Goal: Information Seeking & Learning: Check status

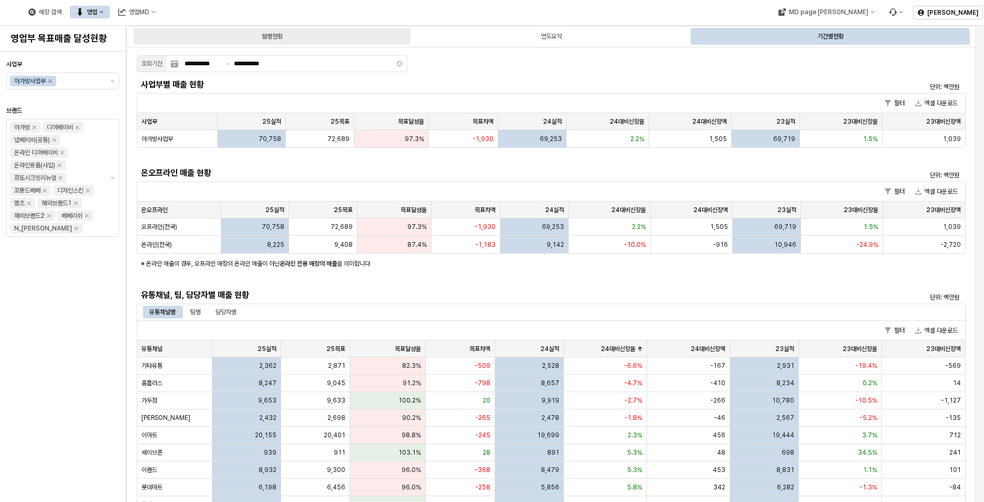
click at [315, 38] on div "월별현황" at bounding box center [272, 36] width 277 height 17
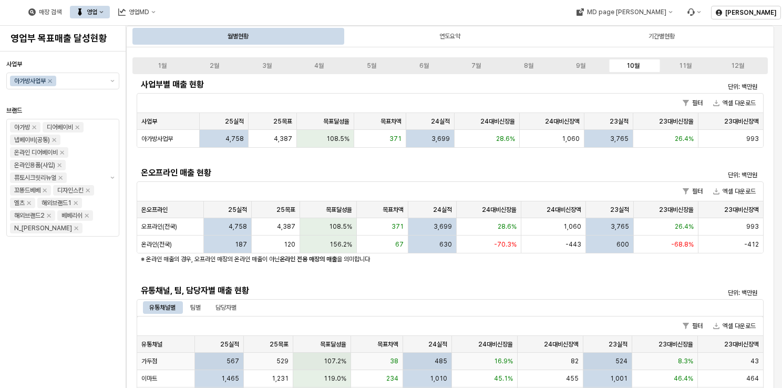
click at [559, 309] on div "유통채널별 팀별 담당자별" at bounding box center [450, 307] width 615 height 13
click at [524, 286] on h5 "유통채널, 팀, 담당자별 매출 현황" at bounding box center [372, 291] width 462 height 11
click at [456, 171] on h5 "온오프라인 매출 현황" at bounding box center [372, 173] width 462 height 11
click at [466, 187] on div "필터 엑셀 다운로드" at bounding box center [450, 191] width 626 height 19
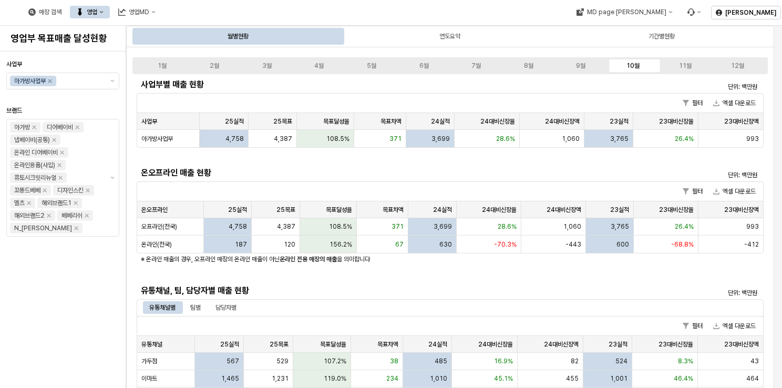
click at [463, 171] on h5 "온오프라인 매출 현황" at bounding box center [372, 173] width 462 height 11
click at [462, 155] on div "사업부별 매출 현황 단위: 백만원 필터 엑셀 다운로드 사업부 사업부 25실적 25실적 25목표 25목표 목표달성율 목표달성율 목표차액 목표차액…" at bounding box center [450, 360] width 627 height 568
click at [461, 180] on div "온오프라인 매출 현황" at bounding box center [372, 173] width 471 height 17
click at [460, 182] on div "필터 엑셀 다운로드" at bounding box center [450, 191] width 626 height 19
click at [460, 186] on div "필터 엑셀 다운로드" at bounding box center [450, 191] width 626 height 19
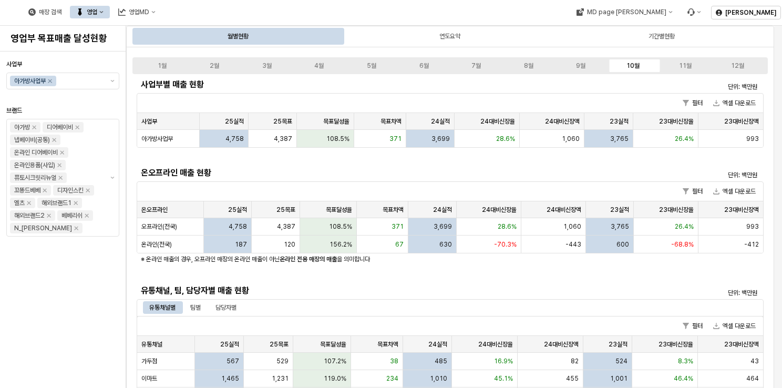
click at [460, 188] on div "필터 엑셀 다운로드" at bounding box center [450, 191] width 626 height 19
click at [460, 197] on div "필터 엑셀 다운로드" at bounding box center [450, 191] width 626 height 19
click at [549, 91] on div "사업부별 매출 현황" at bounding box center [372, 84] width 471 height 17
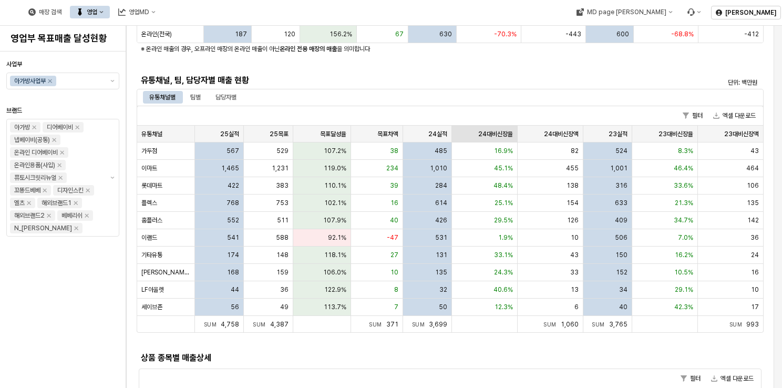
click at [489, 126] on div "24대비신장율 24대비신장율" at bounding box center [485, 134] width 66 height 17
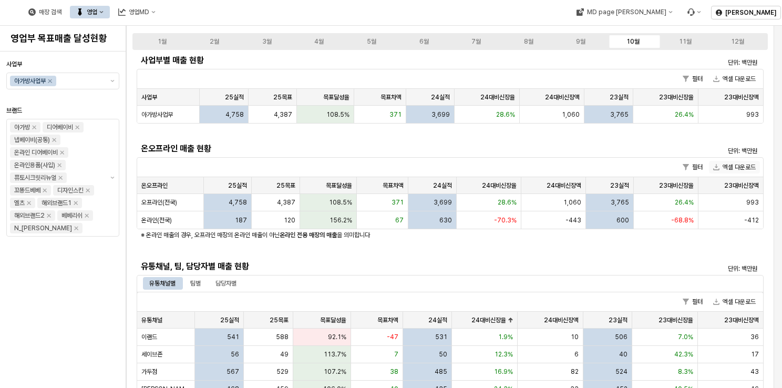
scroll to position [0, 0]
